Goal: Task Accomplishment & Management: Find specific page/section

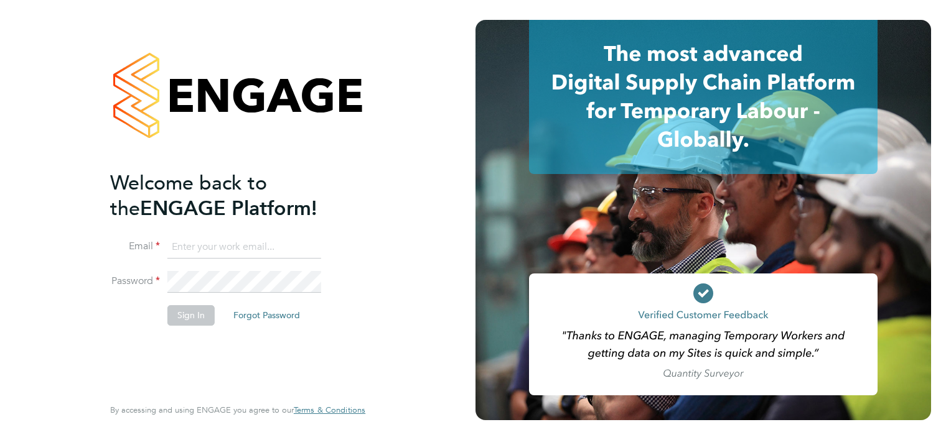
type input "Neelam.ismail@fusionpeople.com"
click at [192, 314] on button "Sign In" at bounding box center [190, 315] width 47 height 20
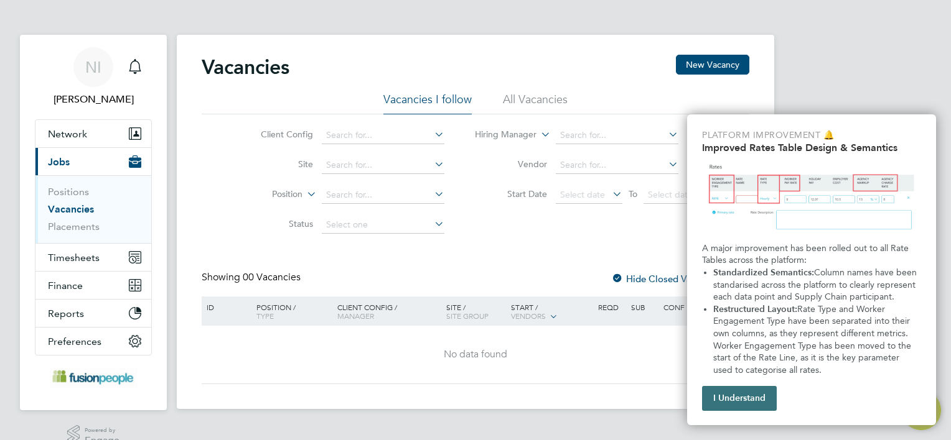
click at [737, 393] on button "I Understand" at bounding box center [739, 398] width 75 height 25
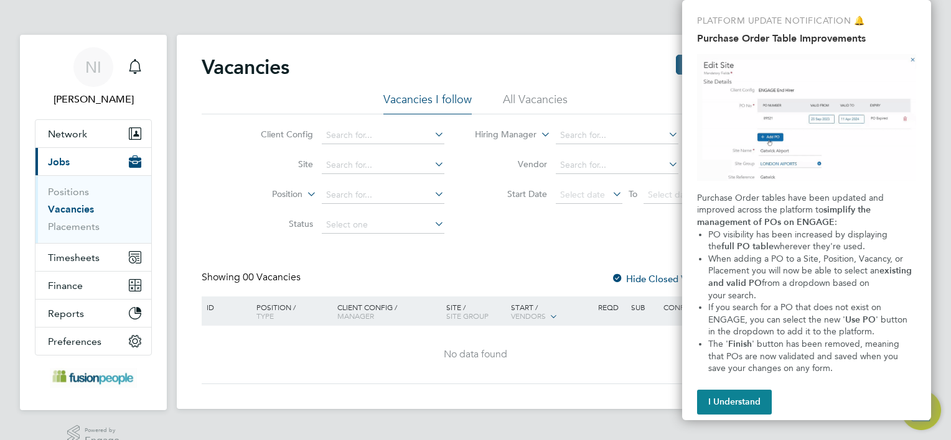
click at [525, 100] on li "All Vacancies" at bounding box center [535, 103] width 65 height 22
click at [735, 402] on button "I Understand" at bounding box center [734, 402] width 75 height 25
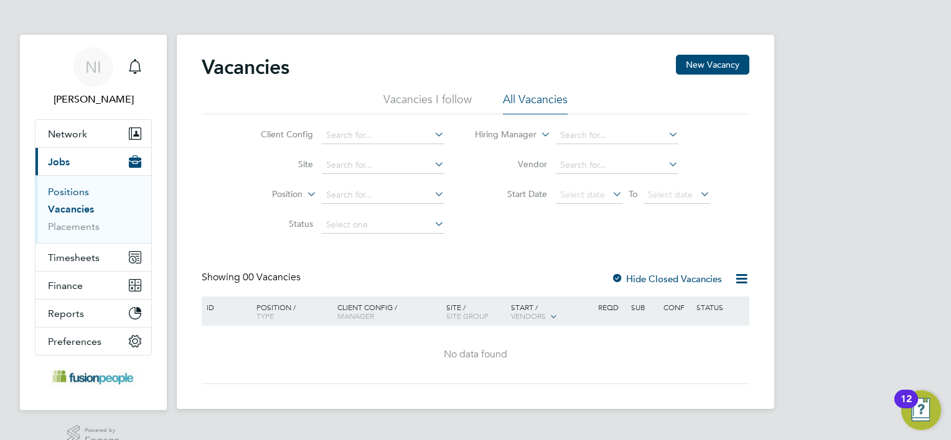
click at [80, 191] on link "Positions" at bounding box center [68, 192] width 41 height 12
